Goal: Find specific page/section: Find specific page/section

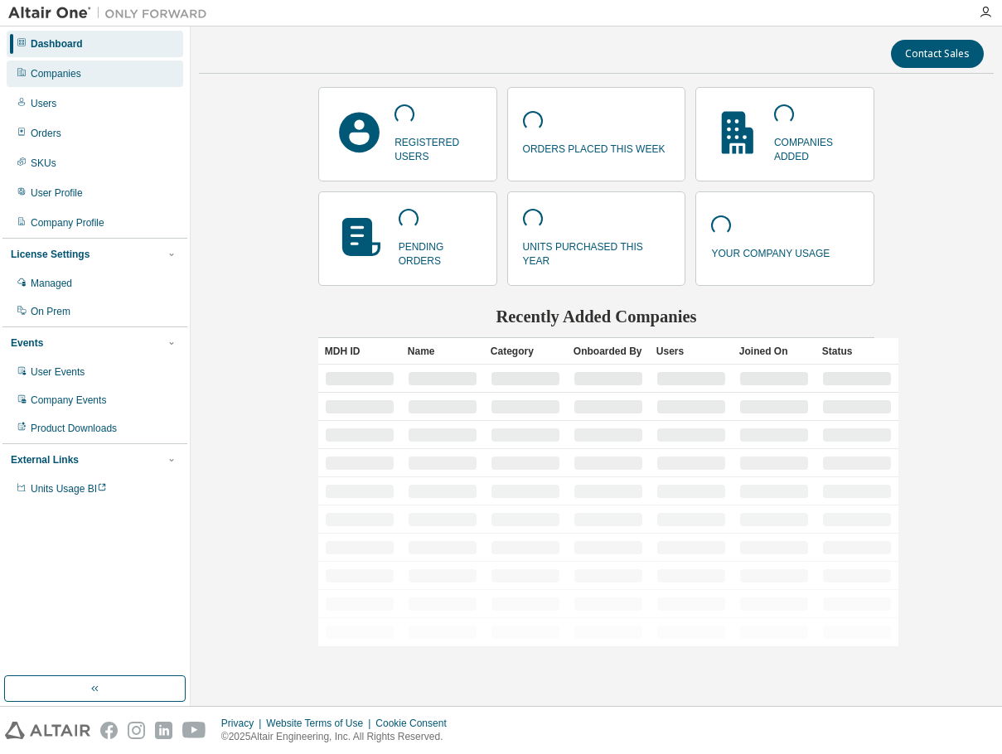
click at [127, 75] on div "Companies" at bounding box center [95, 73] width 176 height 27
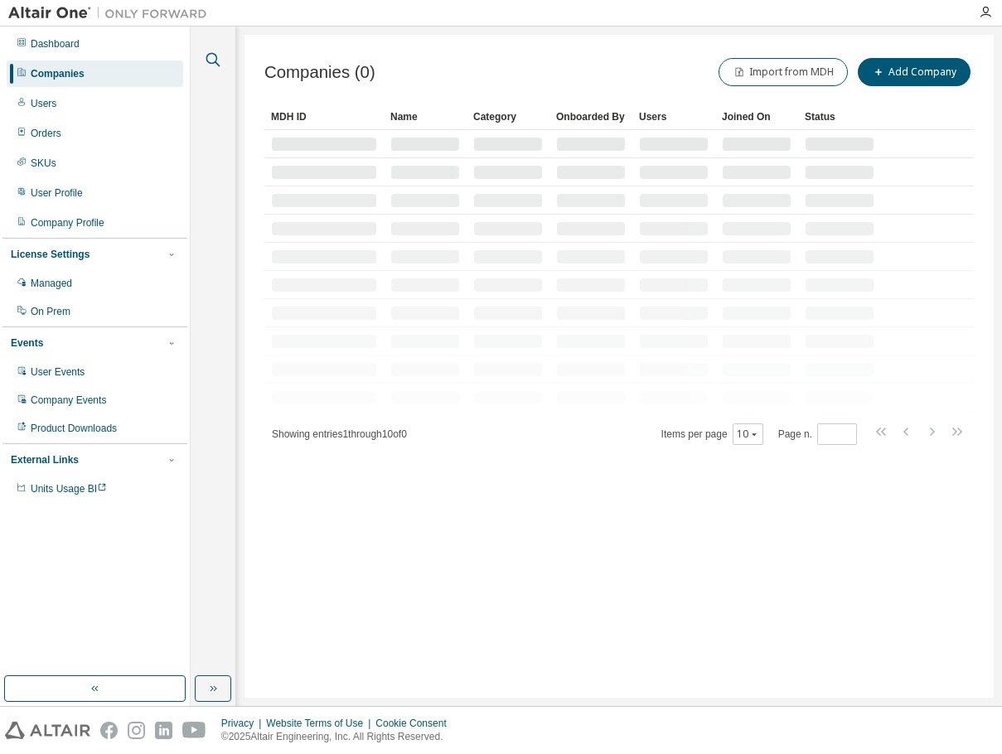
click at [210, 61] on icon "button" at bounding box center [213, 60] width 20 height 20
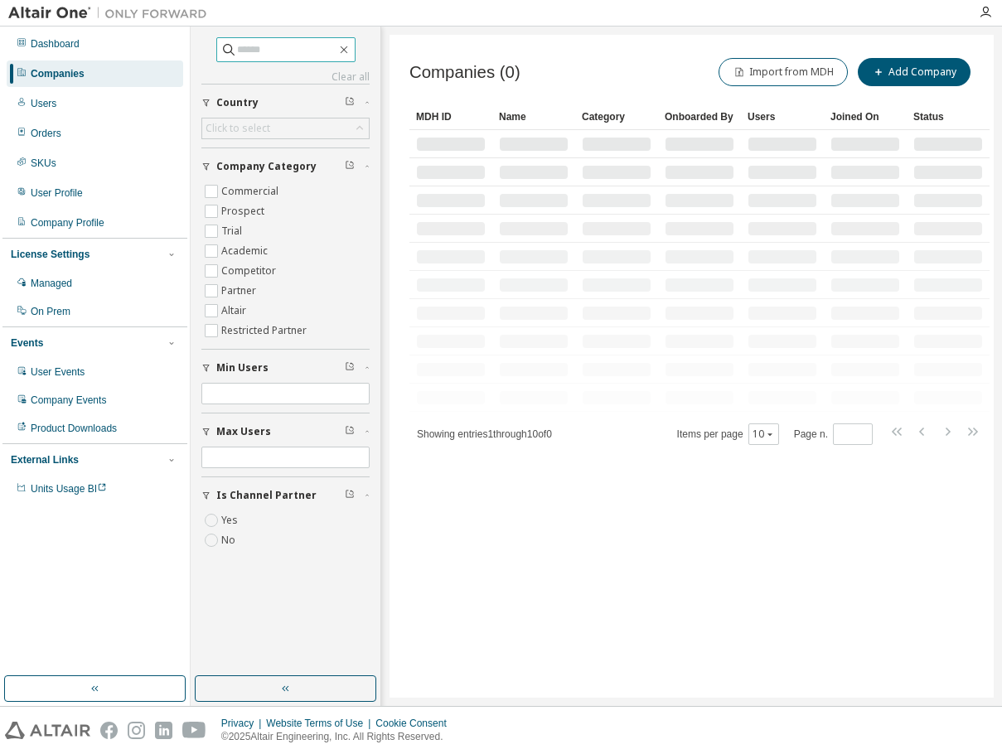
click at [266, 50] on input "text" at bounding box center [286, 49] width 99 height 17
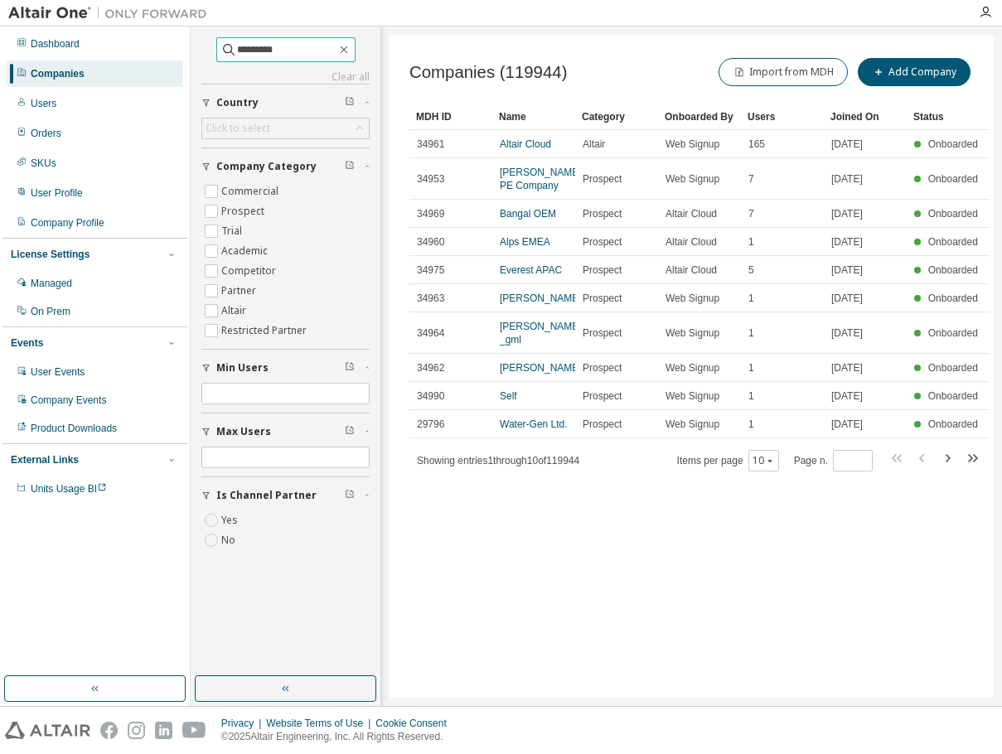
type input "*********"
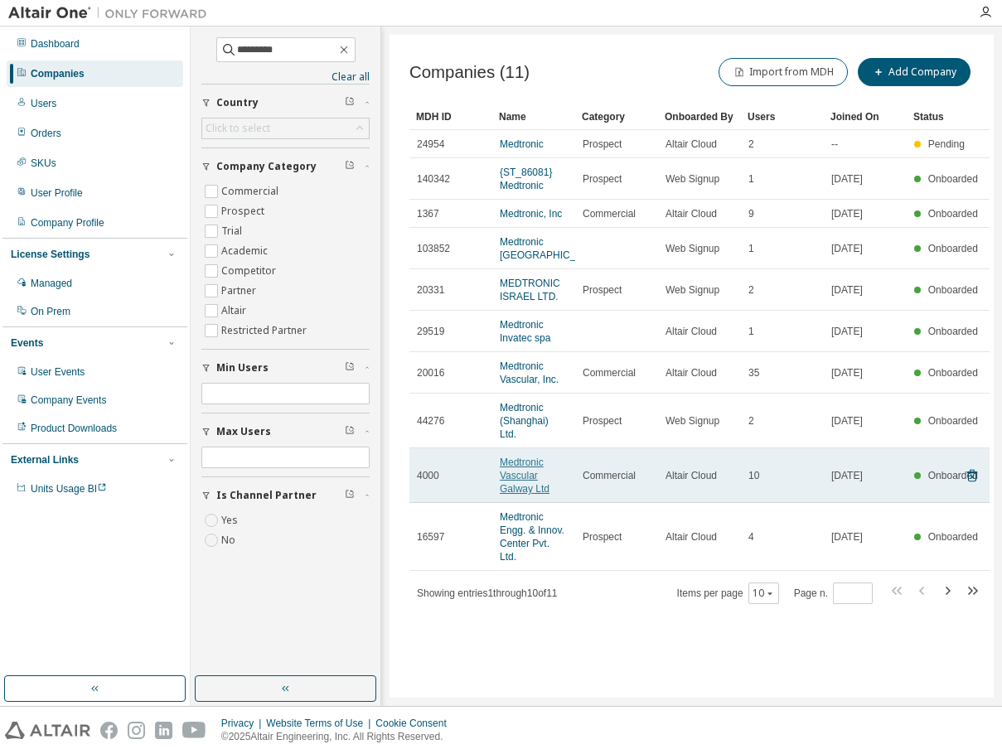
click at [510, 457] on link "Medtronic Vascular Galway Ltd" at bounding box center [525, 476] width 50 height 38
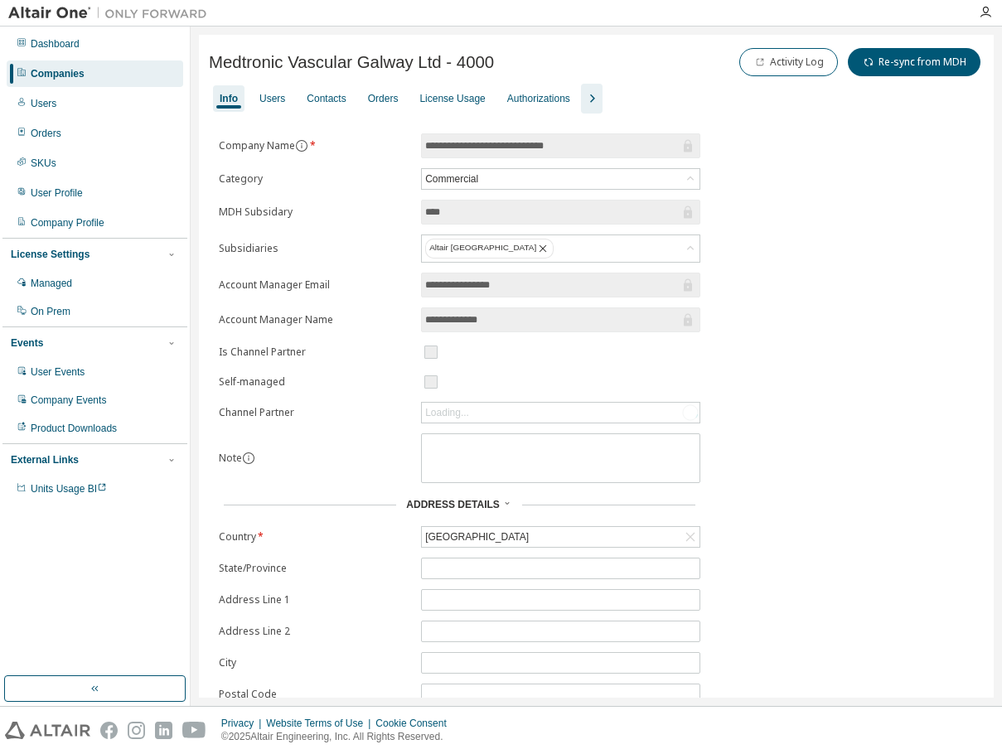
click at [477, 60] on span "Medtronic Vascular Galway Ltd - 4000" at bounding box center [351, 62] width 285 height 19
copy span "4000"
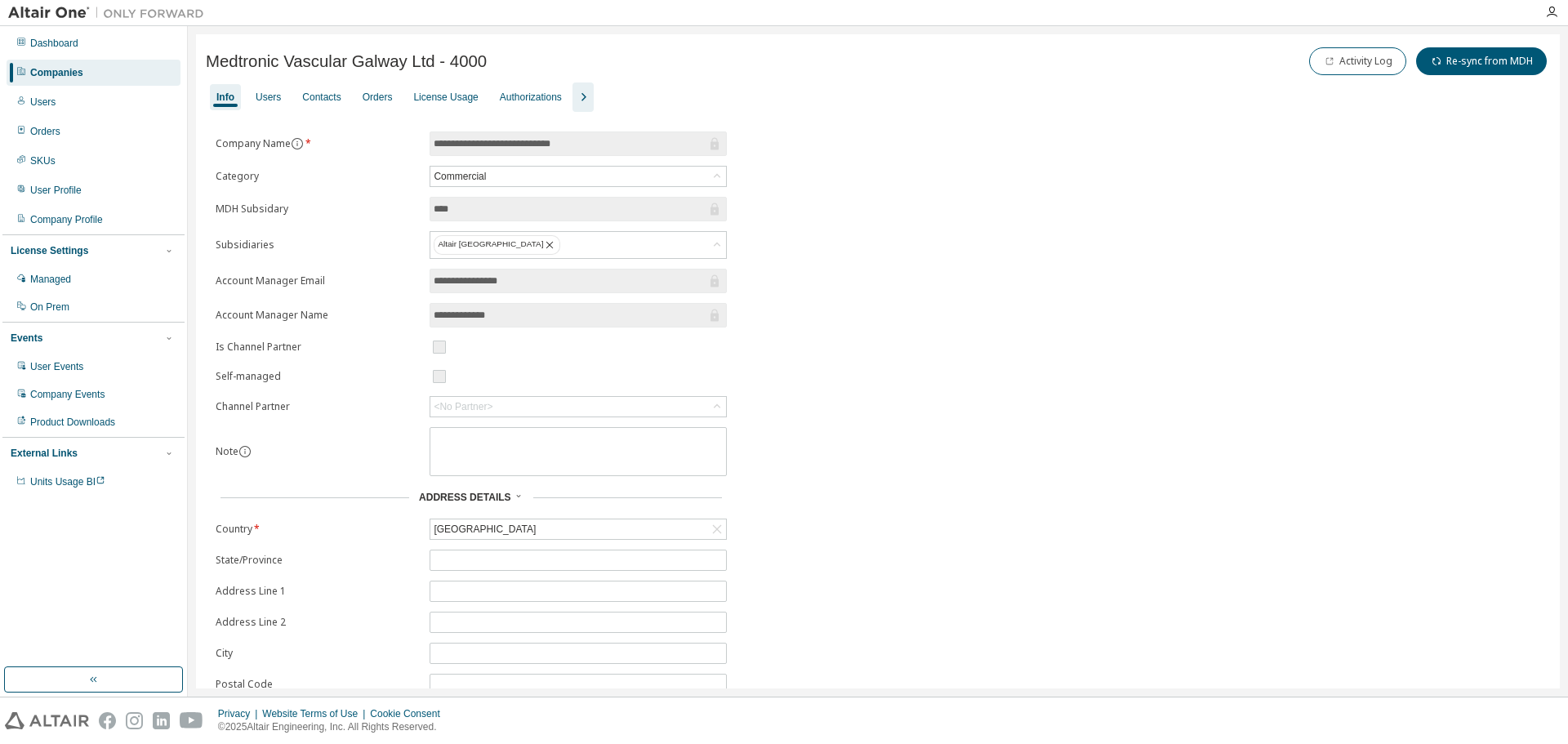
click at [87, 76] on div "Companies" at bounding box center [94, 72] width 173 height 27
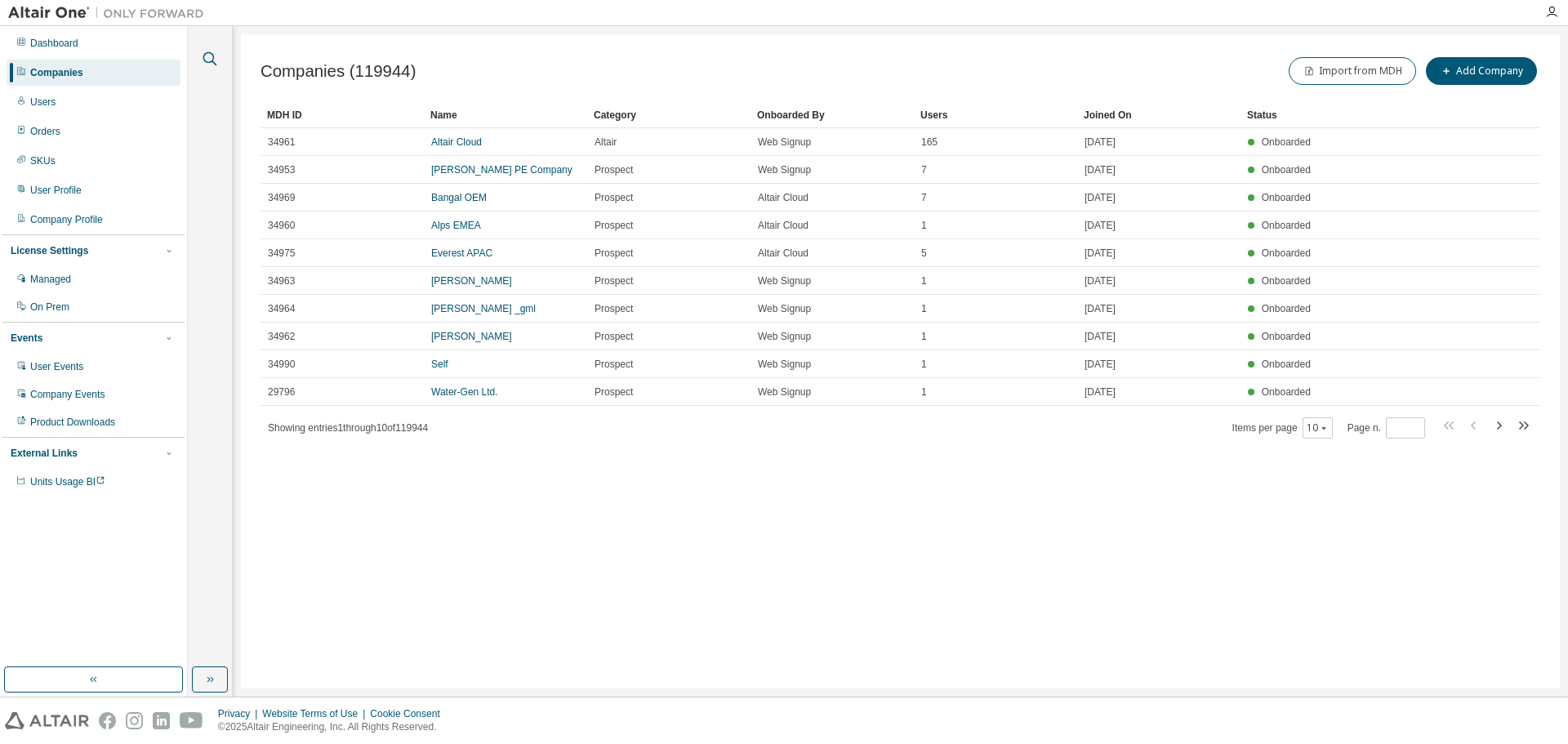
click at [219, 55] on icon "button" at bounding box center [210, 59] width 20 height 20
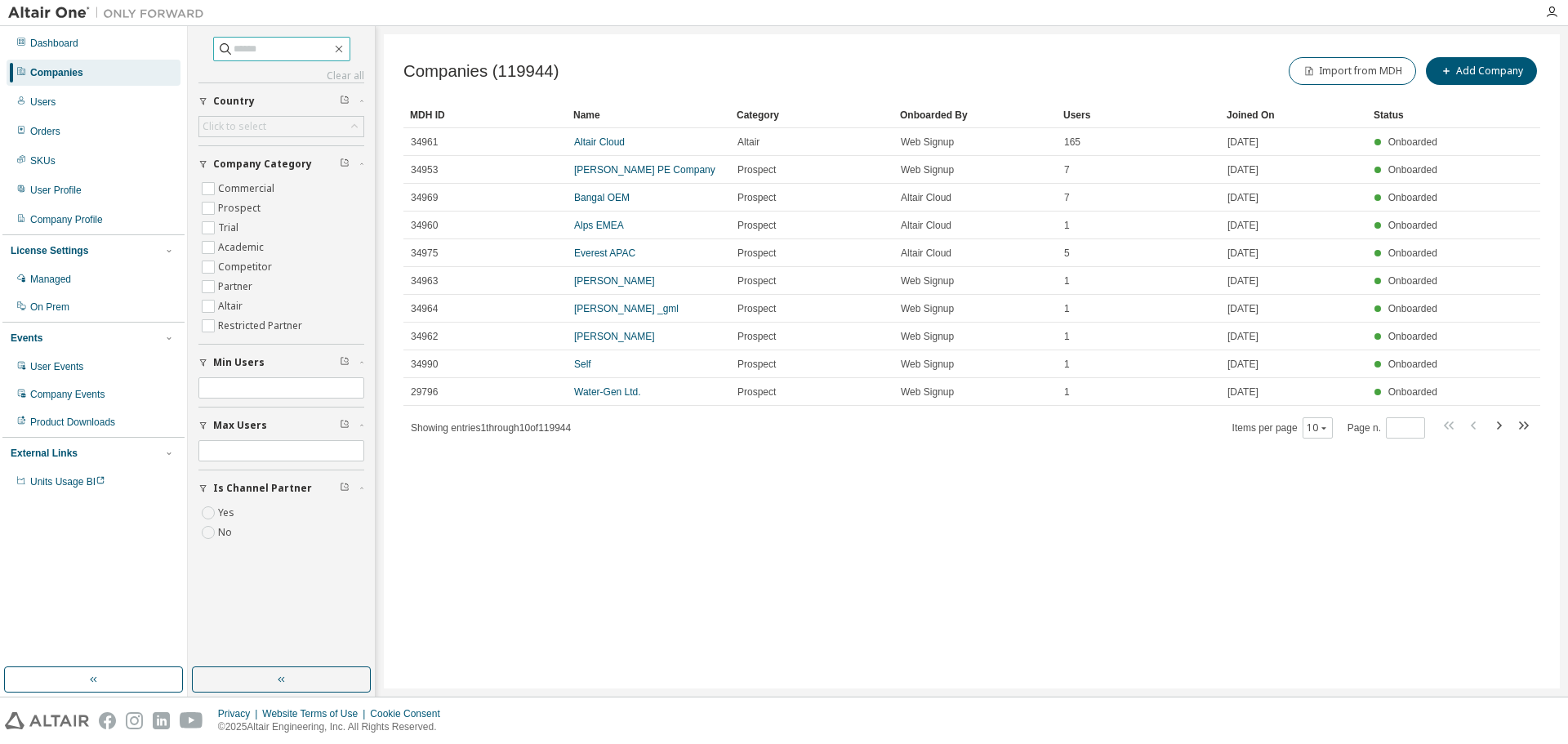
click at [234, 52] on input "text" at bounding box center [282, 48] width 98 height 17
type input "****"
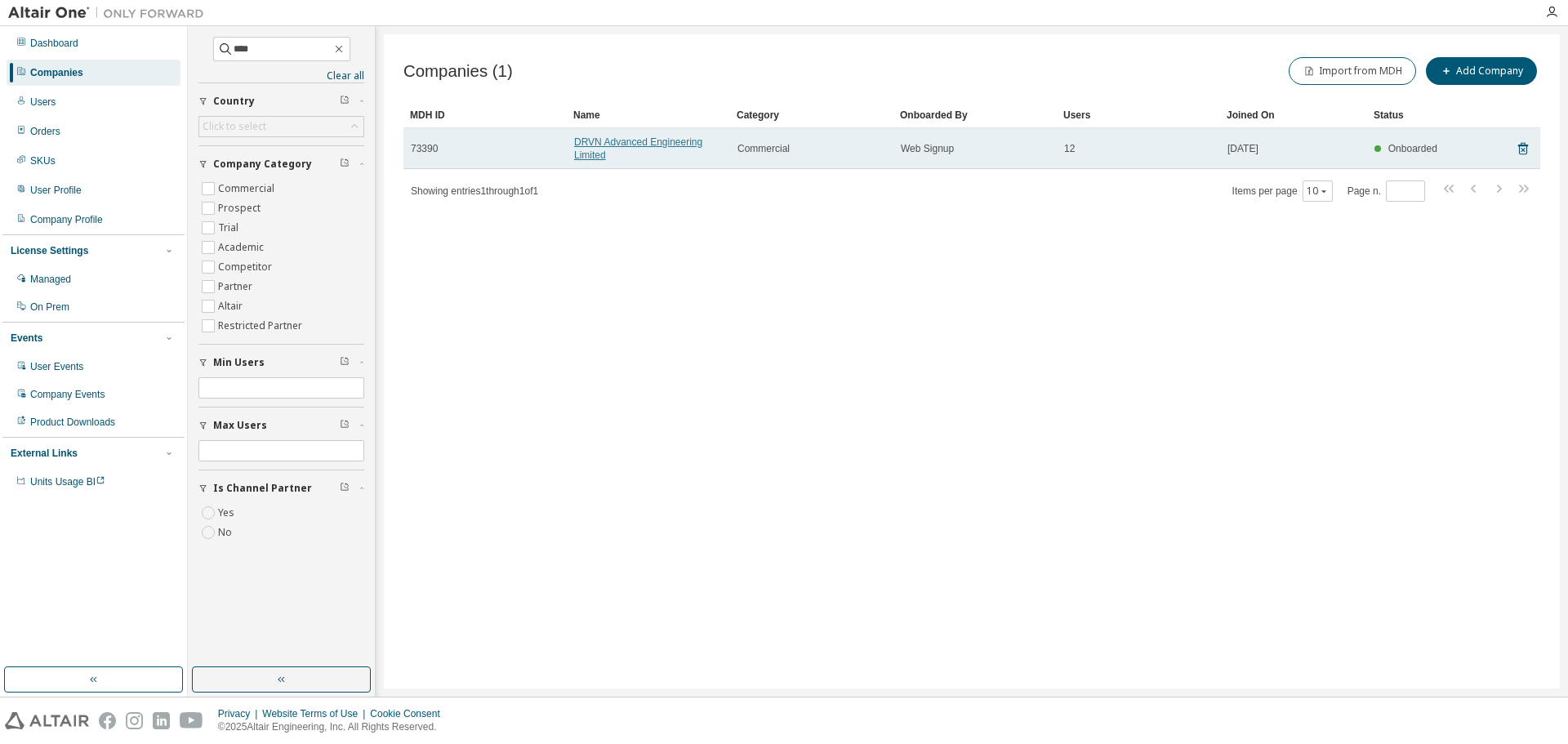
click at [594, 151] on link "DRVN Advanced Engineering Limited" at bounding box center [638, 148] width 128 height 25
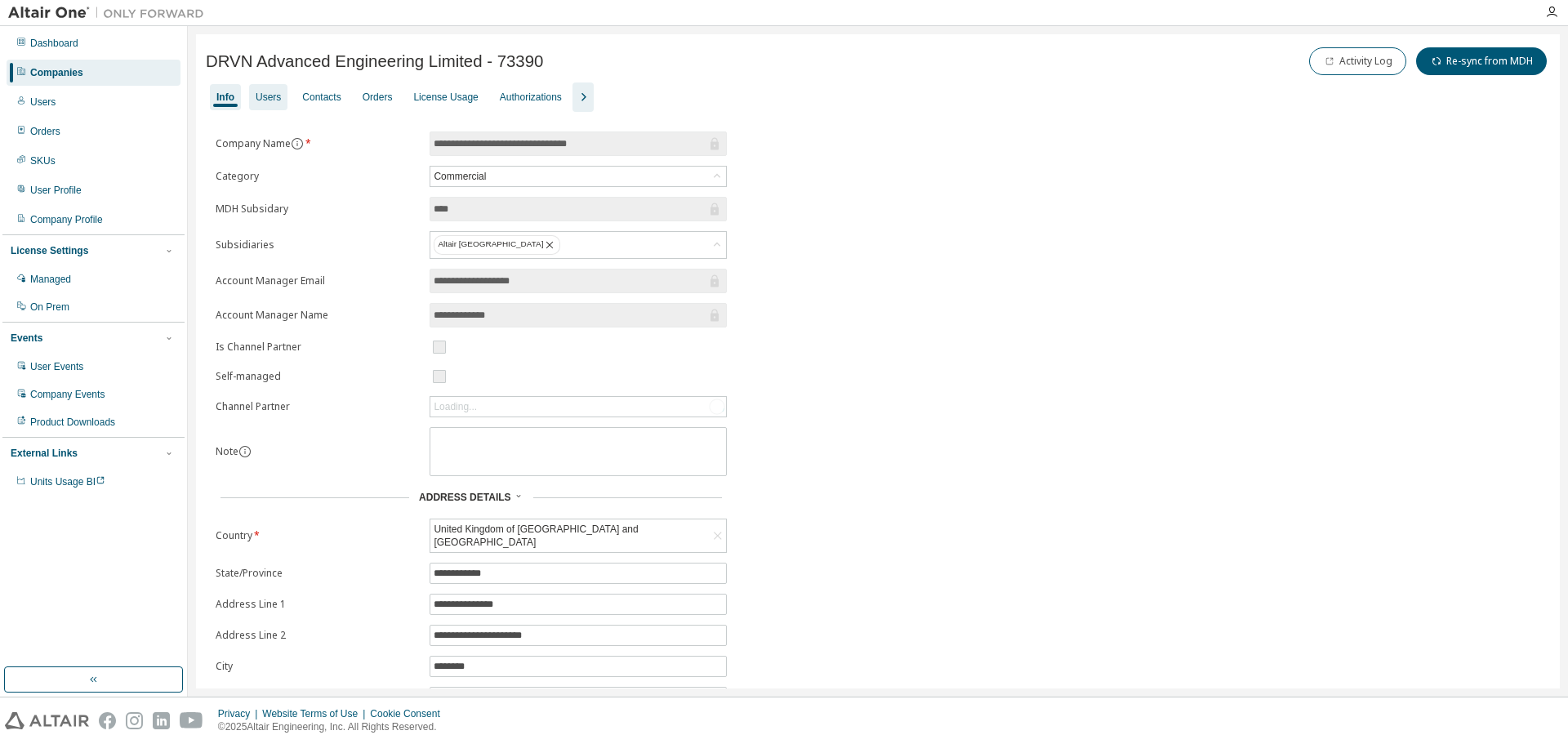
click at [283, 99] on div "Users" at bounding box center [268, 97] width 38 height 27
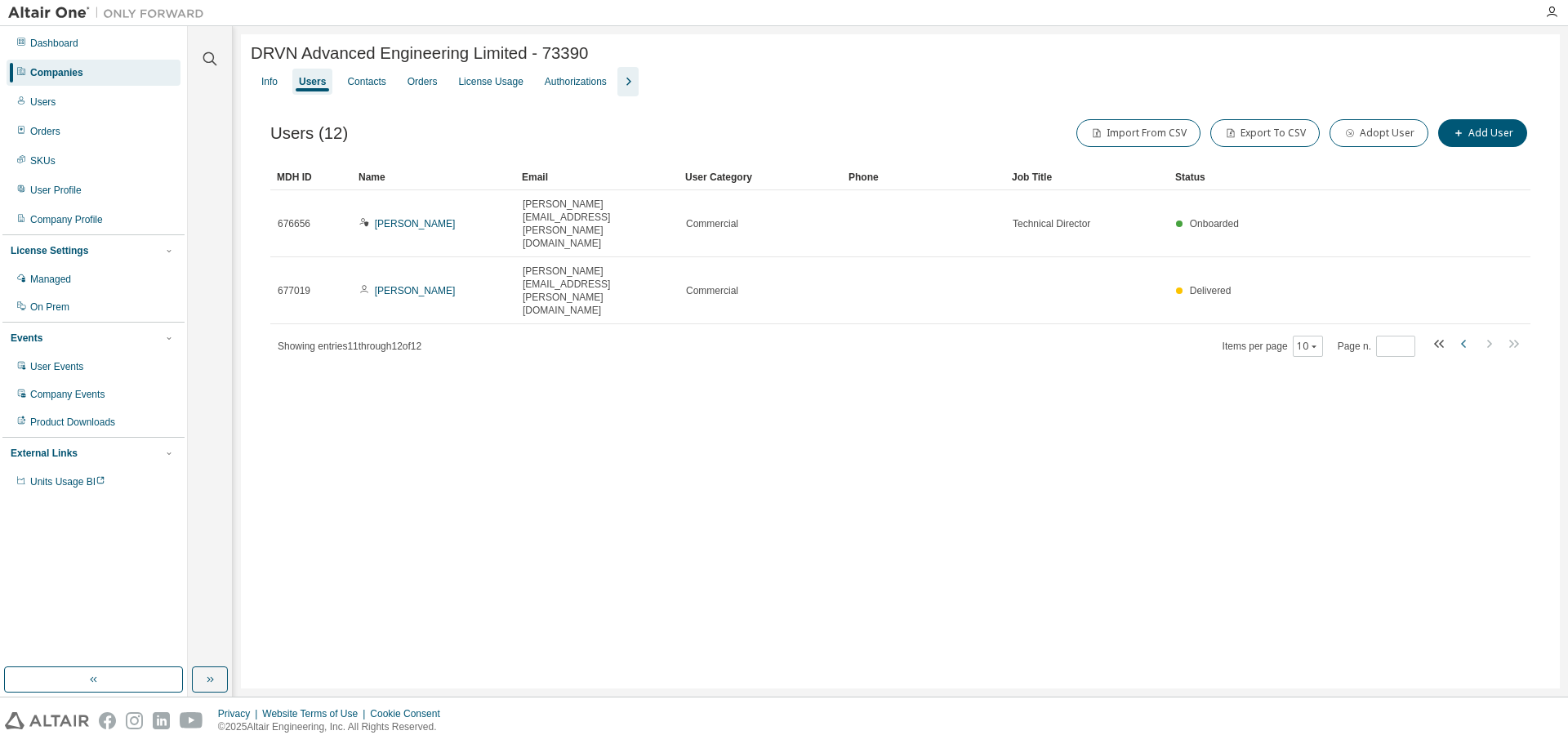
click at [987, 340] on icon "button" at bounding box center [1463, 344] width 5 height 8
type input "*"
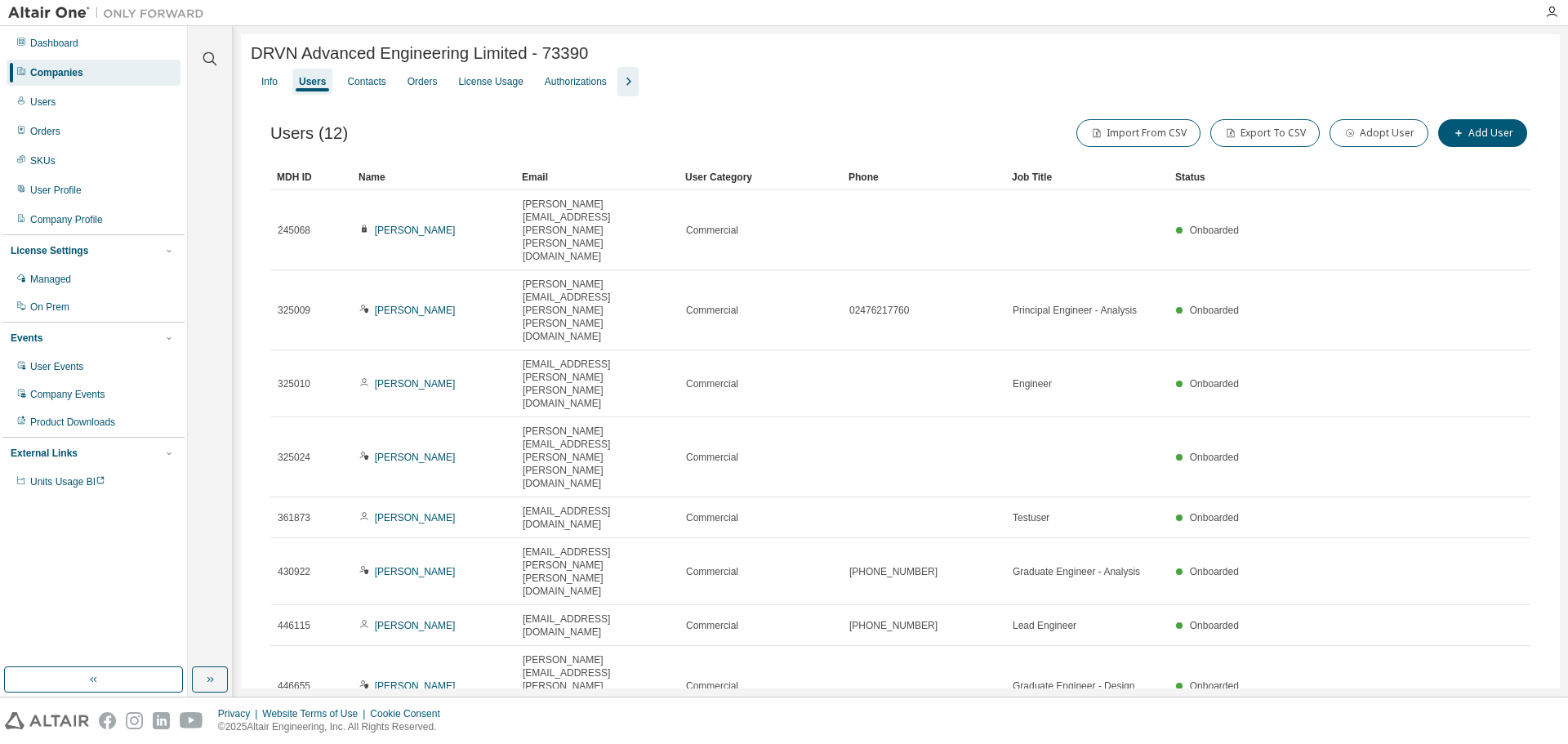
click at [646, 624] on div "DRVN Advanced Engineering Limited - 73390 Clear Load Save Save As Field Operato…" at bounding box center [900, 464] width 1319 height 859
click at [429, 621] on div "DRVN Advanced Engineering Limited - 73390 Clear Load Save Save As Field Operato…" at bounding box center [900, 464] width 1319 height 859
